Goal: Find contact information: Find contact information

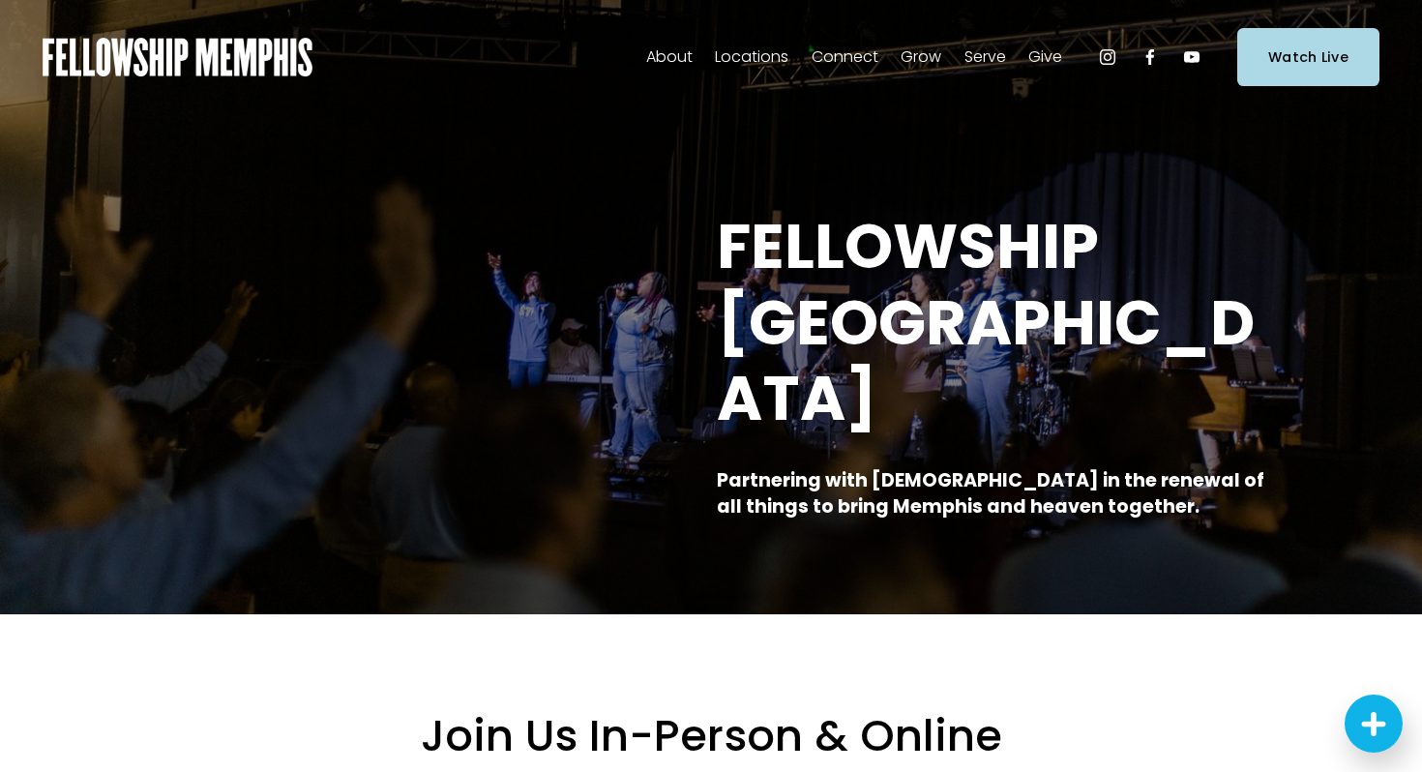
click at [0, 0] on span "Staff" at bounding box center [0, 0] width 0 height 0
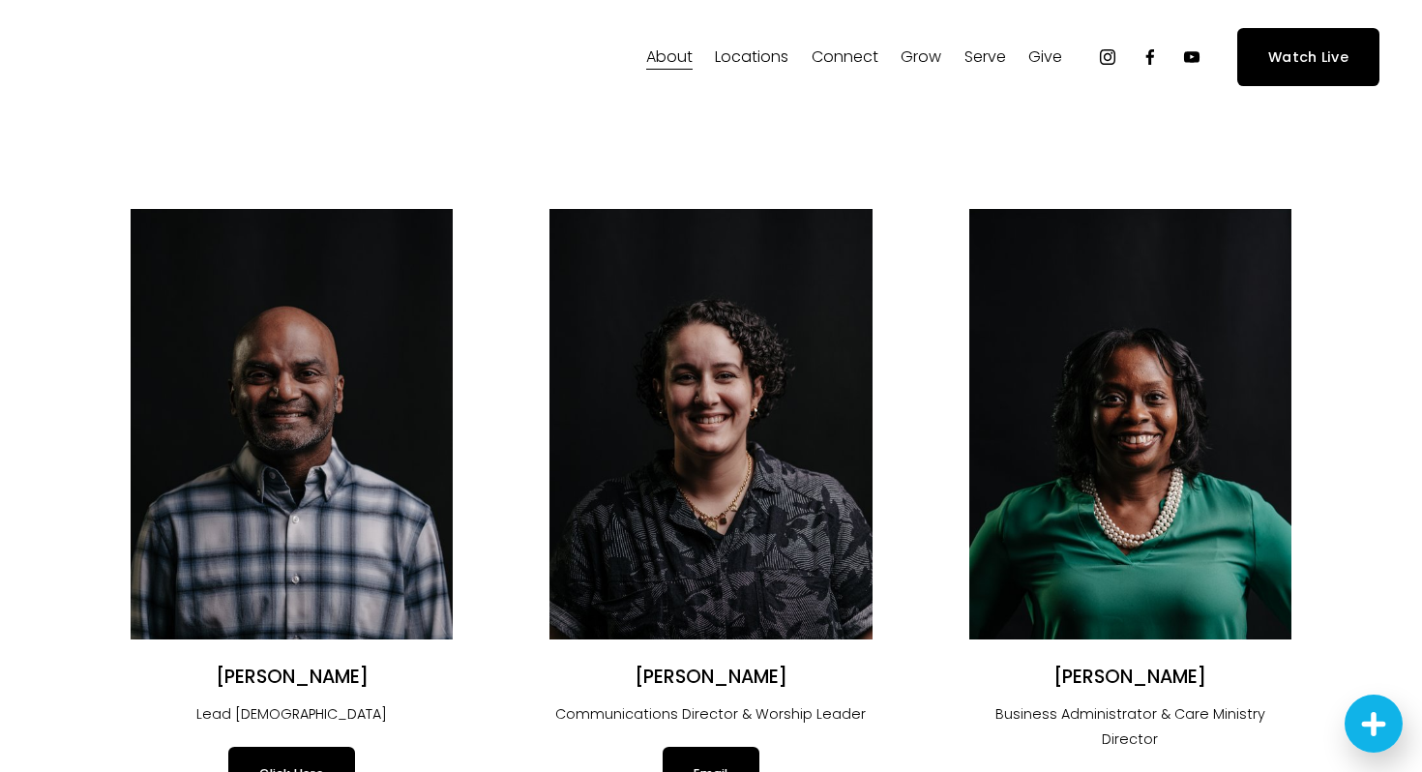
scroll to position [103, 0]
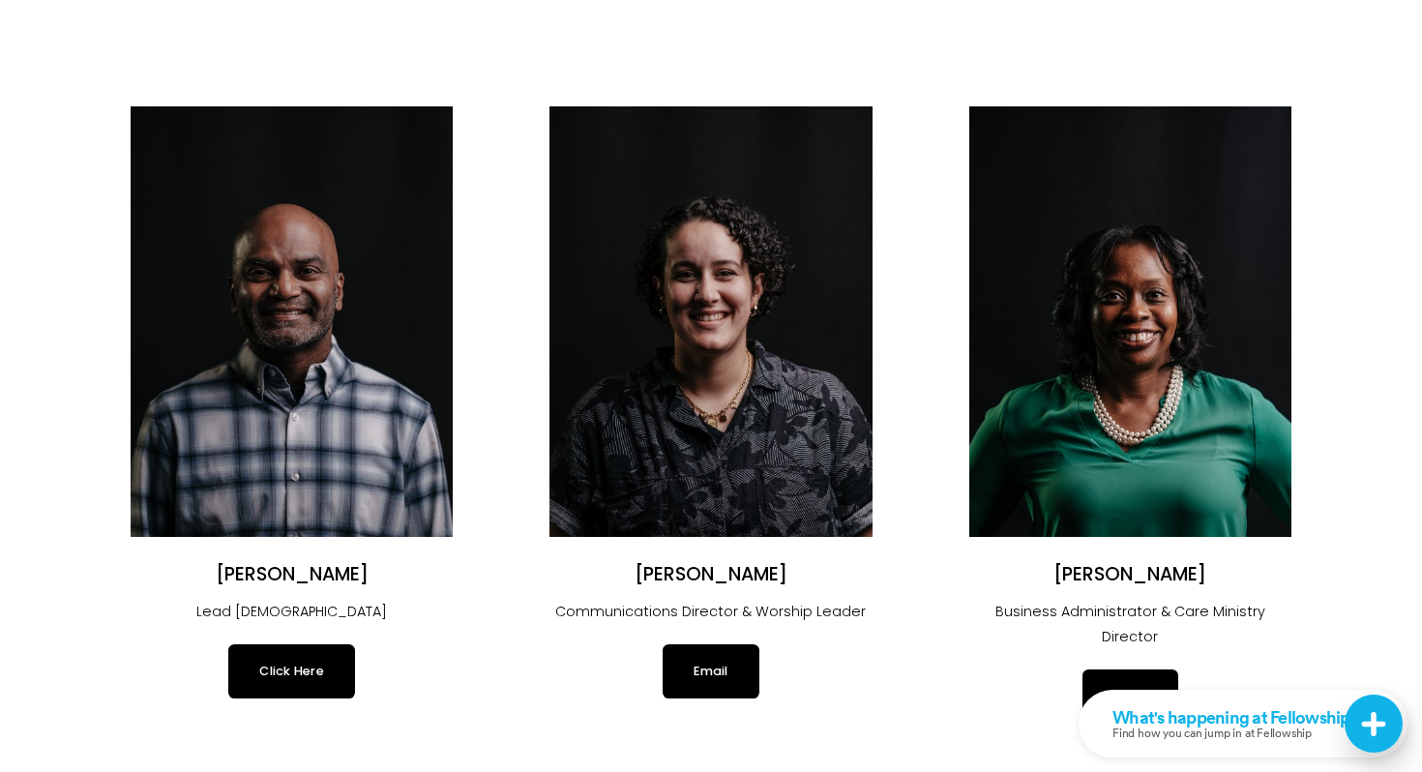
drag, startPoint x: 200, startPoint y: 584, endPoint x: 400, endPoint y: 578, distance: 200.4
click at [402, 578] on h2 "Justin Varughese" at bounding box center [292, 575] width 322 height 24
copy h2 "Justin Varughese"
click at [328, 673] on link "Click Here" at bounding box center [291, 671] width 127 height 54
click at [346, 375] on img at bounding box center [292, 321] width 322 height 430
